Goal: Task Accomplishment & Management: Use online tool/utility

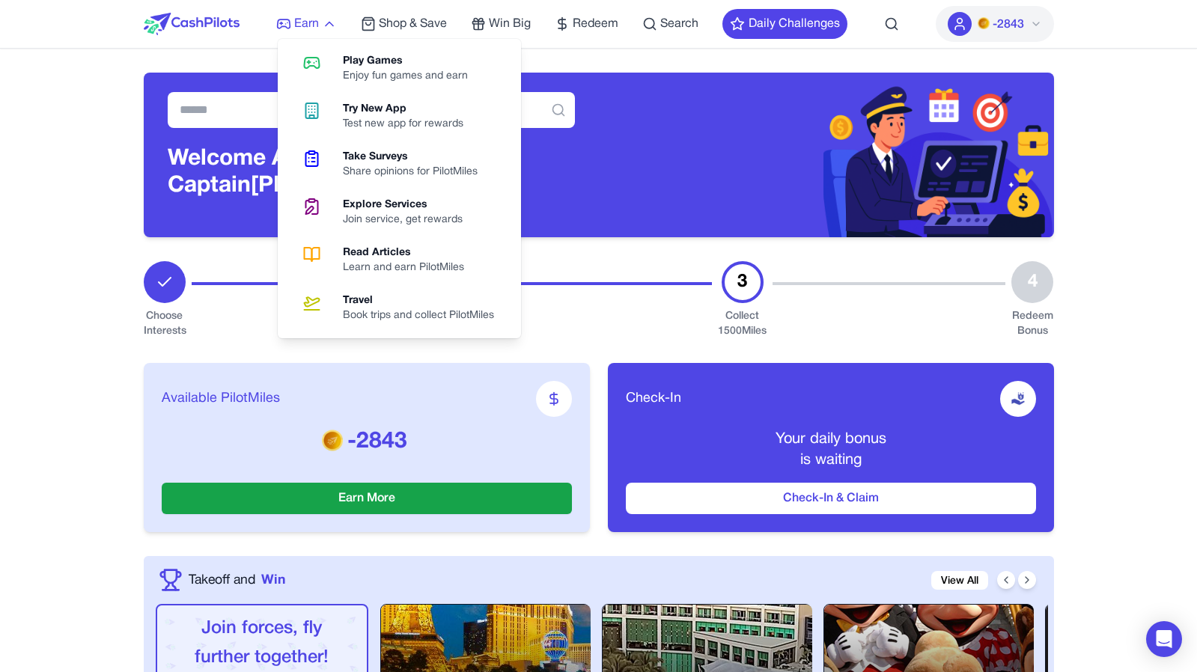
click at [299, 24] on span "Earn" at bounding box center [306, 24] width 25 height 18
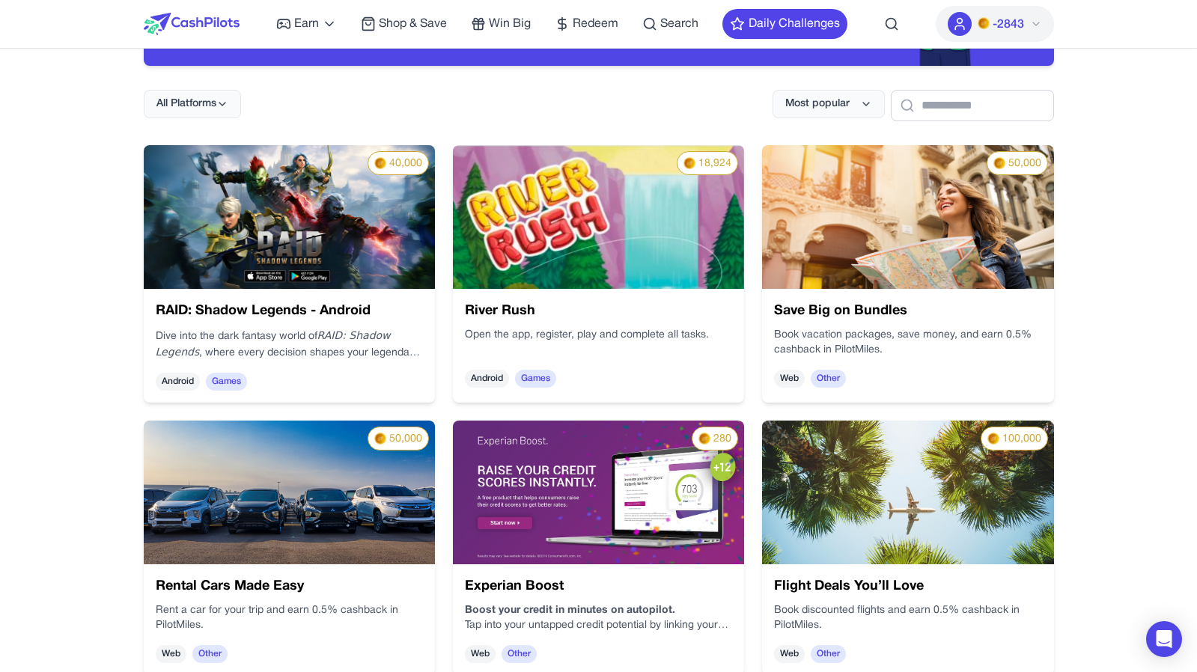
scroll to position [2602, 0]
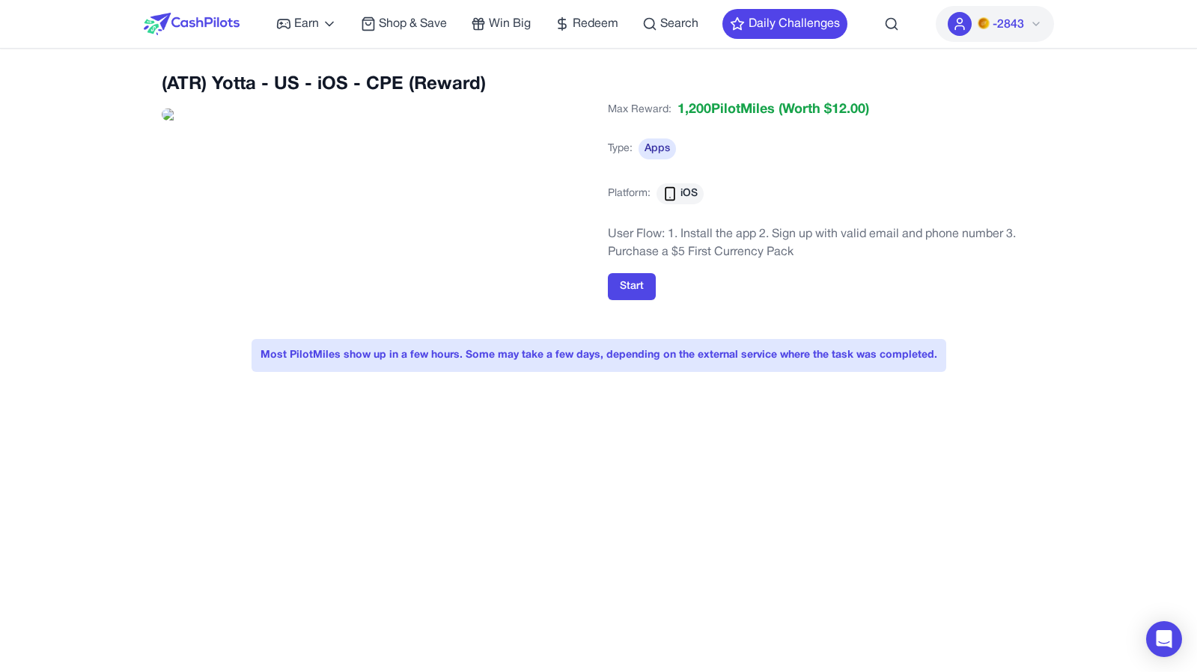
click at [660, 311] on div "(ATR) Yotta - US - iOS - CPE (Reward) Max Reward: 1,200 PilotMiles (Worth $ 12.…" at bounding box center [599, 200] width 874 height 255
click at [624, 295] on button "Start" at bounding box center [632, 286] width 48 height 27
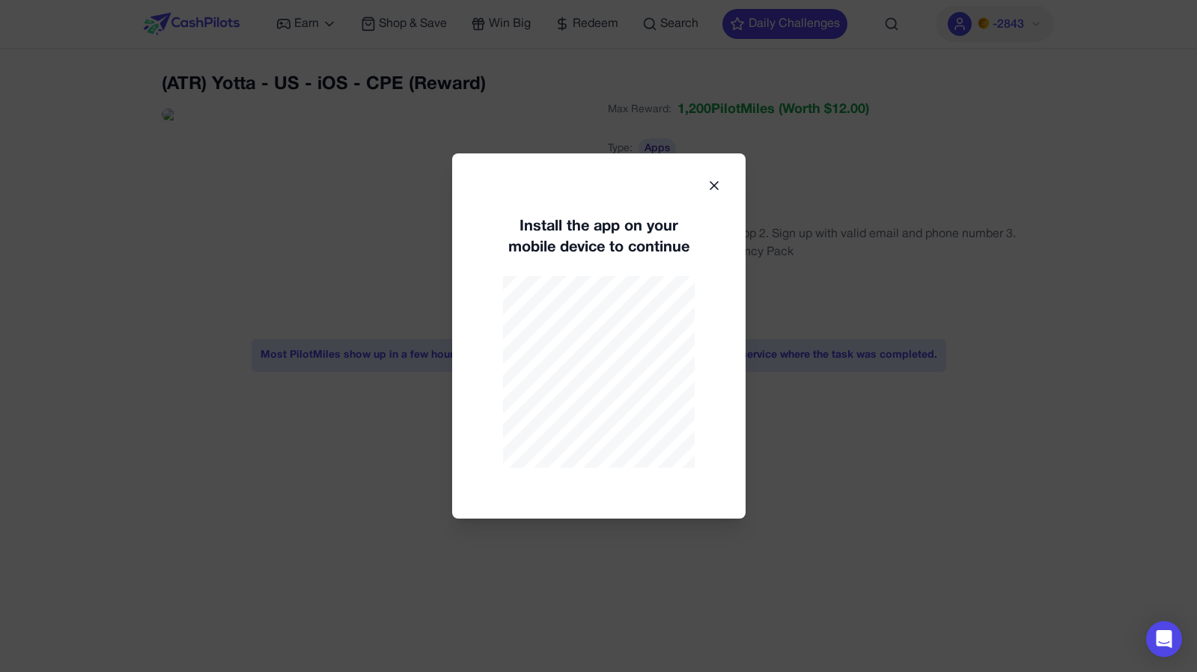
click at [765, 177] on div at bounding box center [598, 336] width 1197 height 672
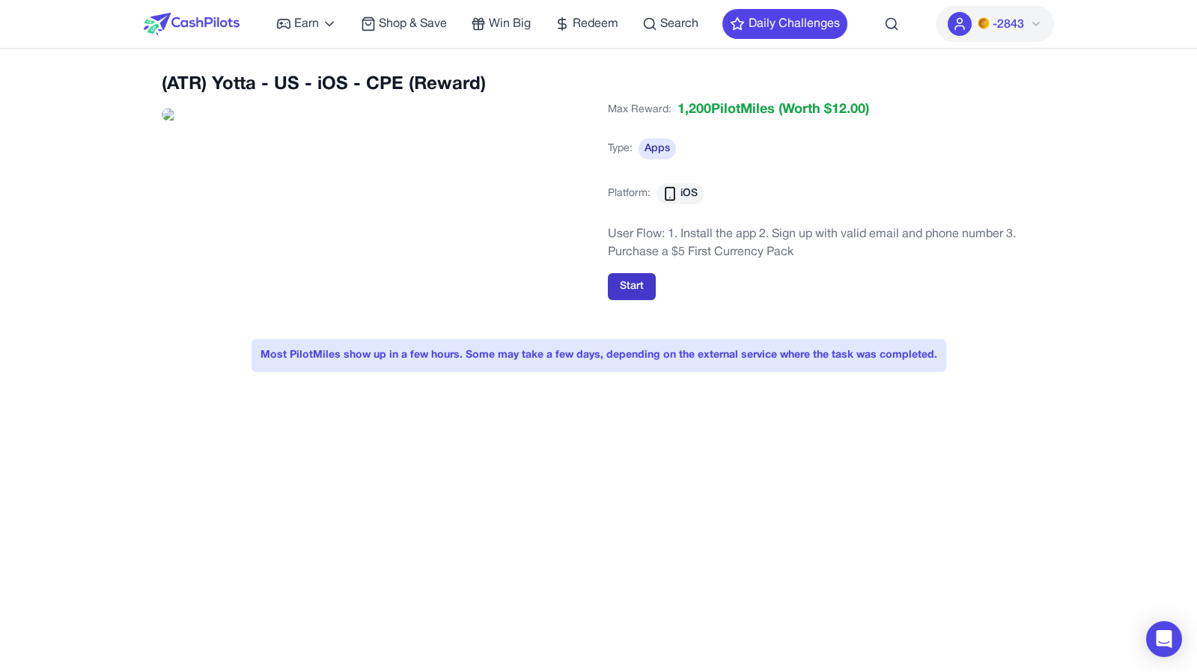
click at [626, 281] on button "Start" at bounding box center [632, 286] width 48 height 27
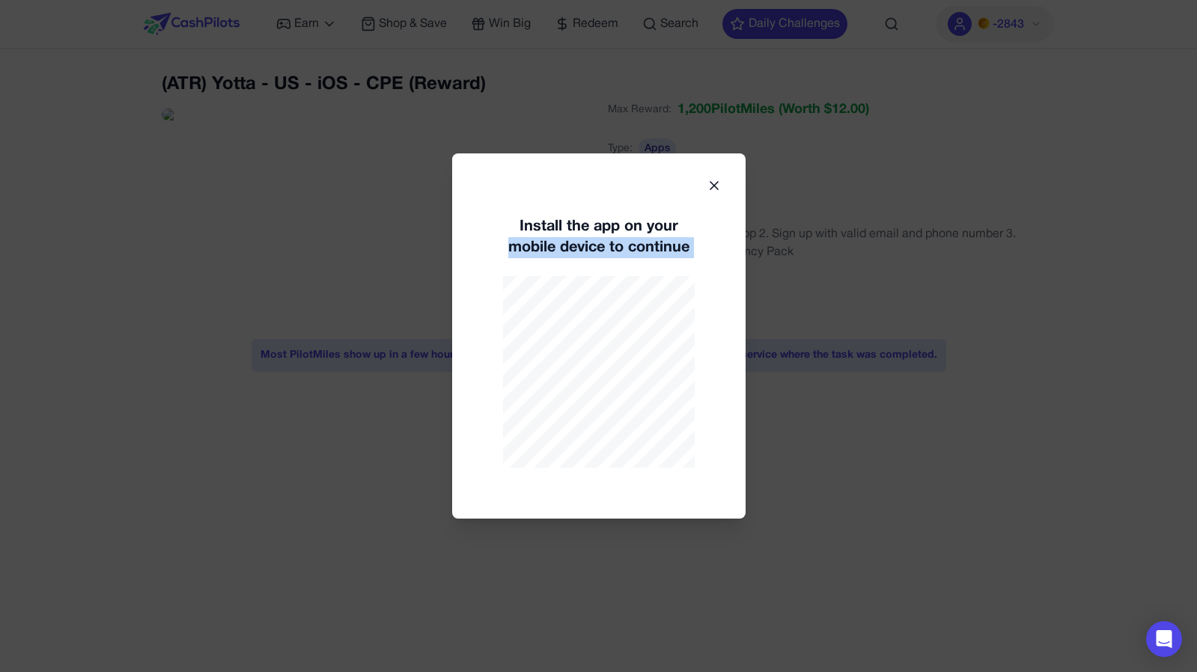
drag, startPoint x: 487, startPoint y: 241, endPoint x: 726, endPoint y: 433, distance: 307.3
click at [726, 433] on div "Install the app on your mobile device to continue" at bounding box center [598, 335] width 293 height 365
click at [515, 61] on div at bounding box center [598, 336] width 1197 height 672
